Goal: Task Accomplishment & Management: Manage account settings

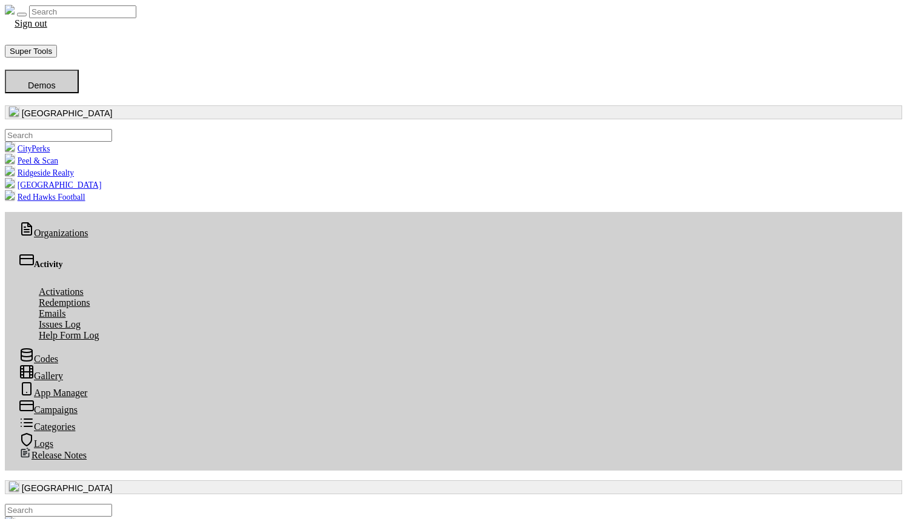
scroll to position [139, 445]
click at [115, 105] on button "button" at bounding box center [453, 112] width 897 height 14
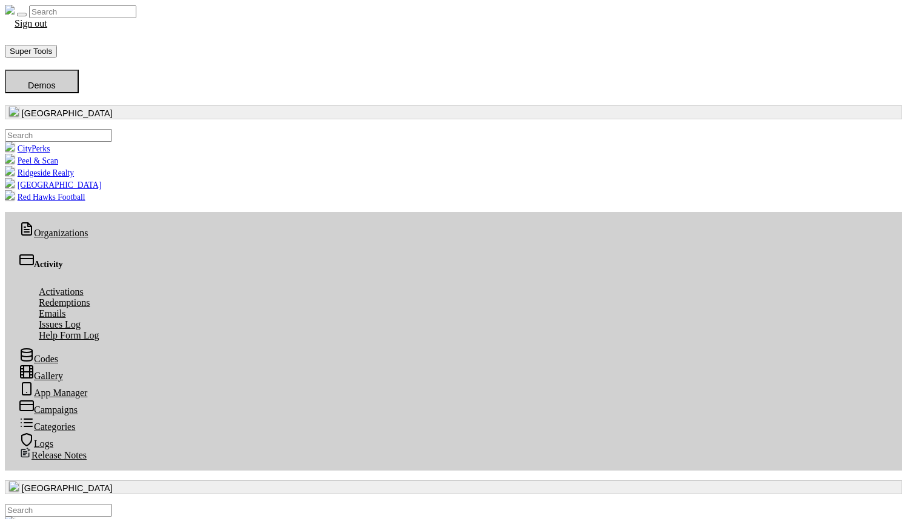
click at [74, 108] on button "button" at bounding box center [453, 112] width 897 height 14
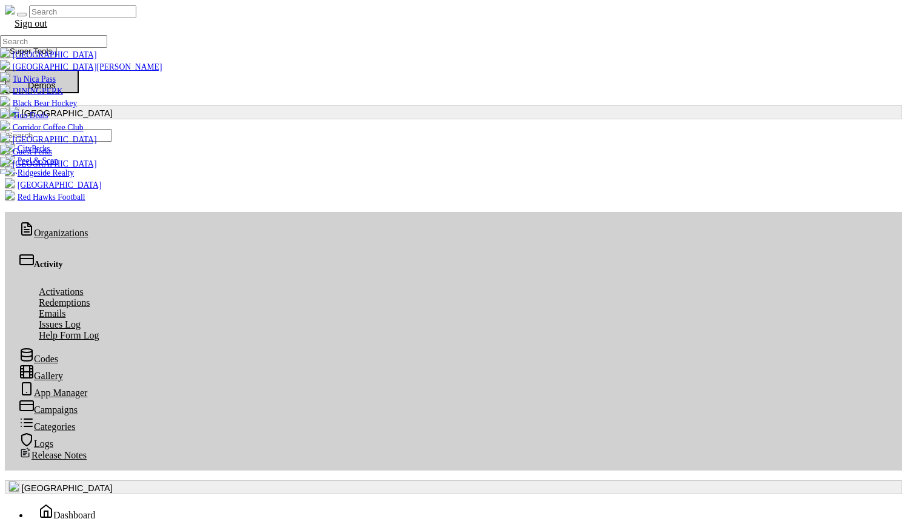
click at [63, 48] on input ".form-control-sm" at bounding box center [53, 41] width 107 height 13
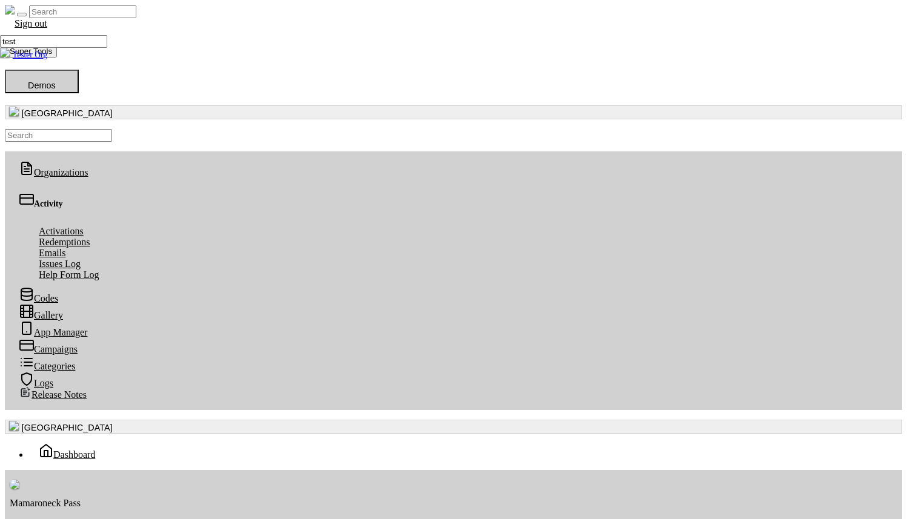
type input "test"
click at [47, 59] on link "Tester Org" at bounding box center [23, 54] width 47 height 9
